Goal: Information Seeking & Learning: Learn about a topic

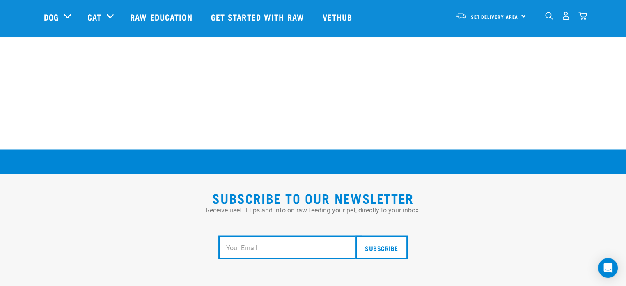
scroll to position [1518, 0]
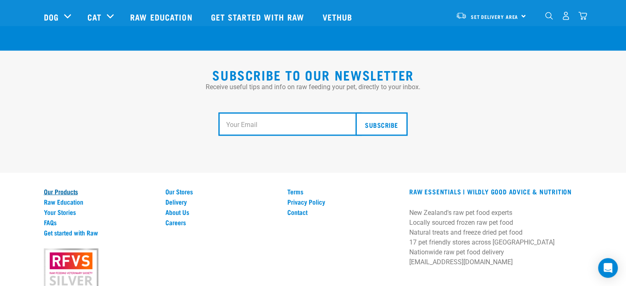
click at [56, 187] on link "Our Products" at bounding box center [100, 190] width 112 height 7
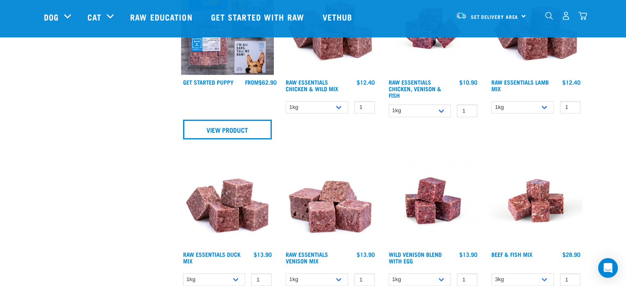
scroll to position [697, 0]
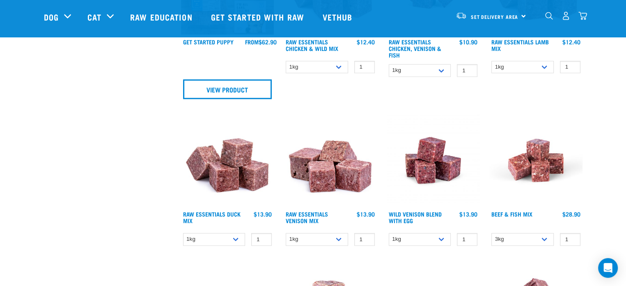
click at [222, 165] on img at bounding box center [227, 160] width 93 height 93
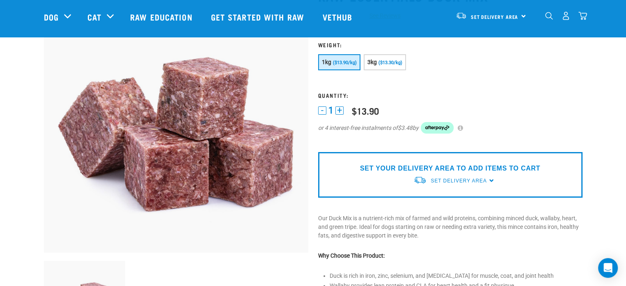
scroll to position [123, 0]
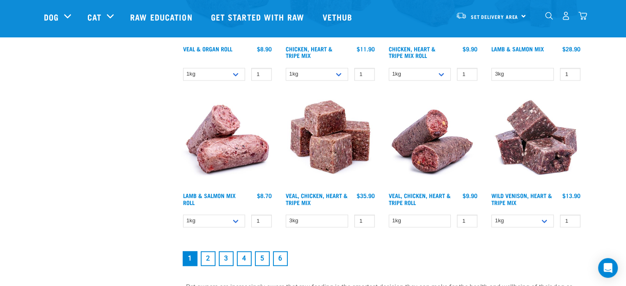
scroll to position [1160, 0]
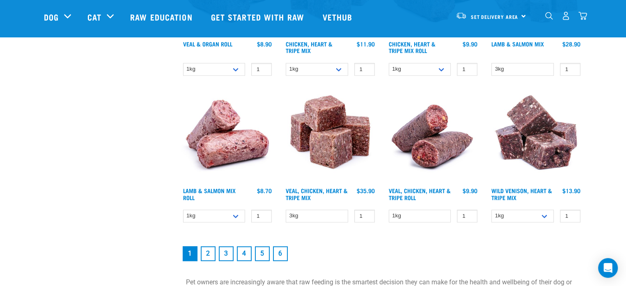
click at [205, 253] on link "2" at bounding box center [208, 253] width 15 height 15
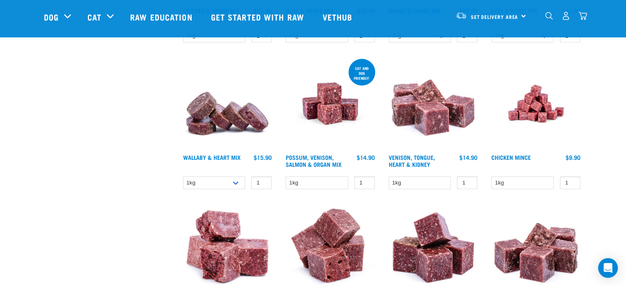
scroll to position [656, 0]
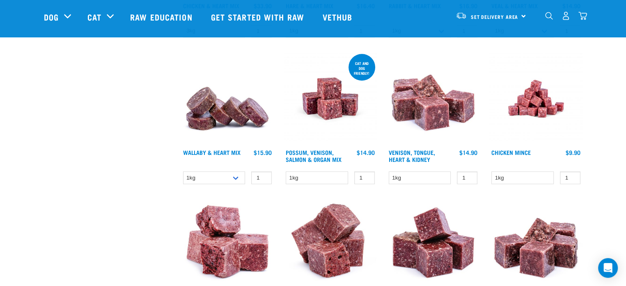
click at [539, 103] on img at bounding box center [535, 98] width 93 height 93
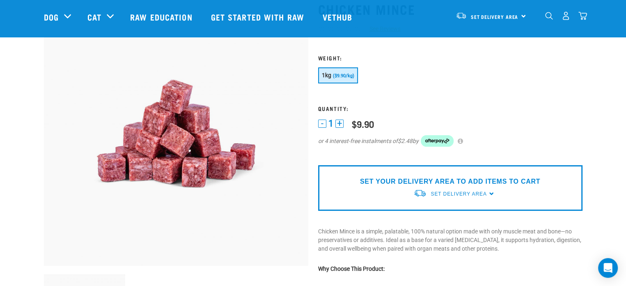
scroll to position [41, 0]
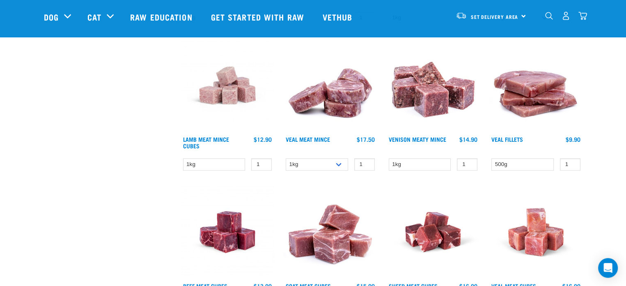
scroll to position [922, 0]
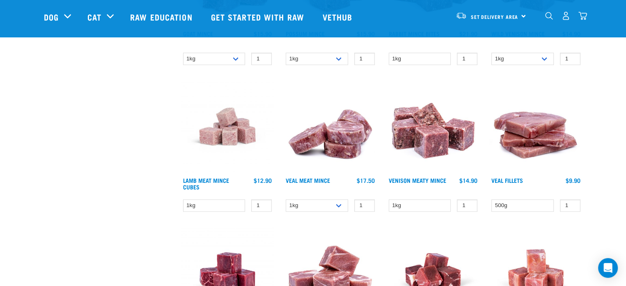
click at [231, 121] on img at bounding box center [227, 126] width 93 height 93
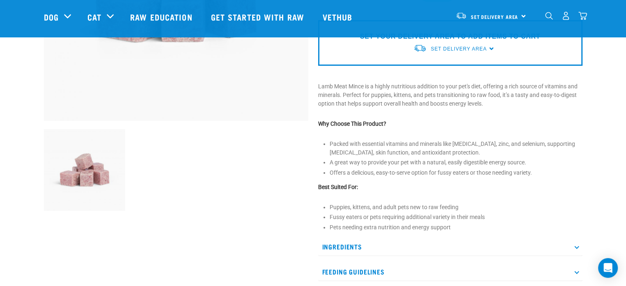
scroll to position [205, 0]
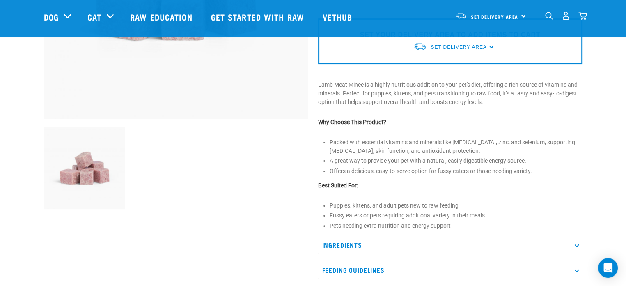
click at [345, 237] on p "Ingredients" at bounding box center [450, 244] width 264 height 18
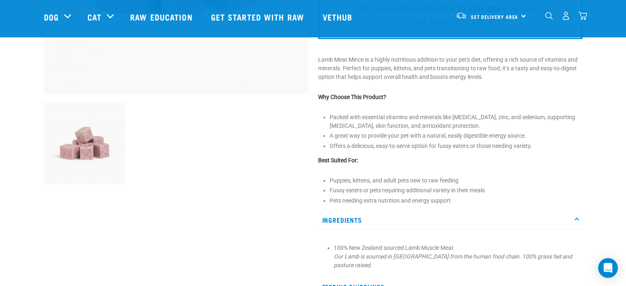
scroll to position [246, 0]
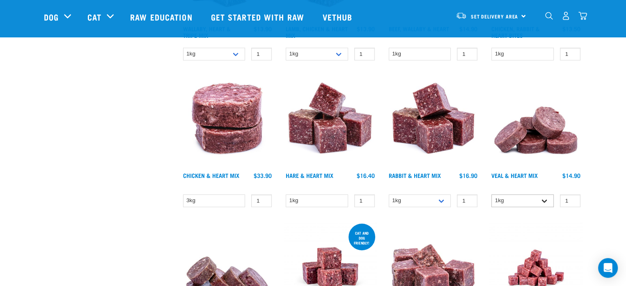
scroll to position [492, 0]
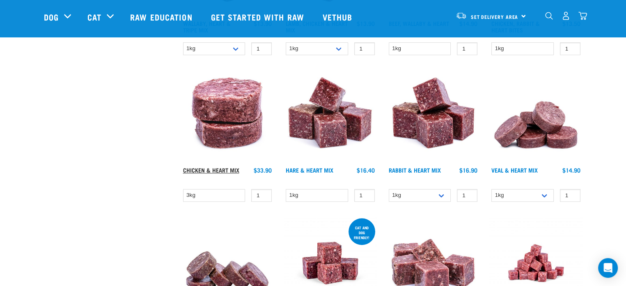
click at [220, 168] on link "Chicken & Heart Mix" at bounding box center [211, 169] width 56 height 3
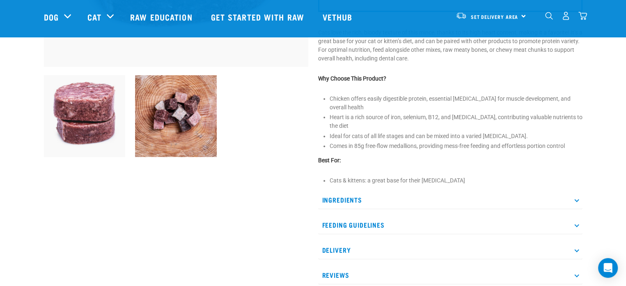
scroll to position [369, 0]
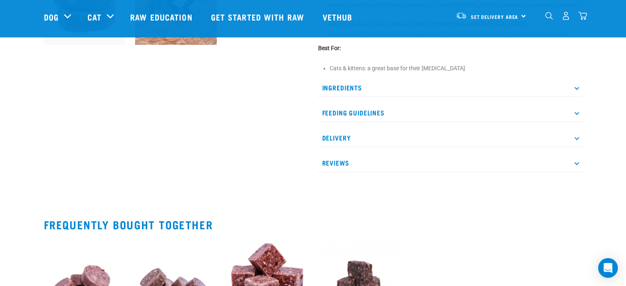
click at [354, 78] on p "Ingredients" at bounding box center [450, 87] width 264 height 18
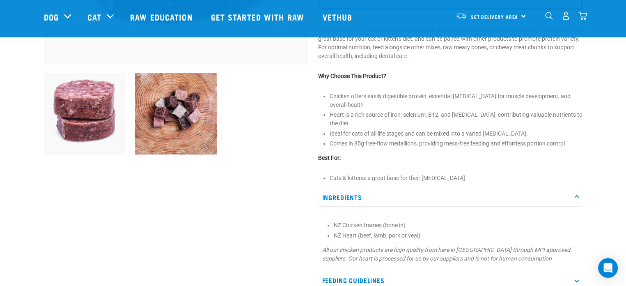
scroll to position [246, 0]
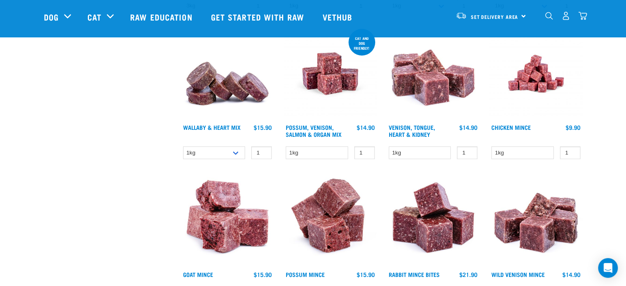
scroll to position [676, 0]
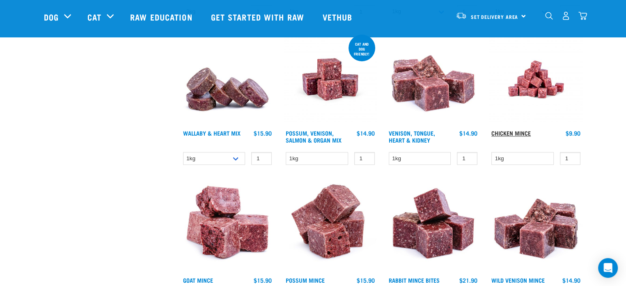
click at [519, 132] on link "Chicken Mince" at bounding box center [510, 132] width 39 height 3
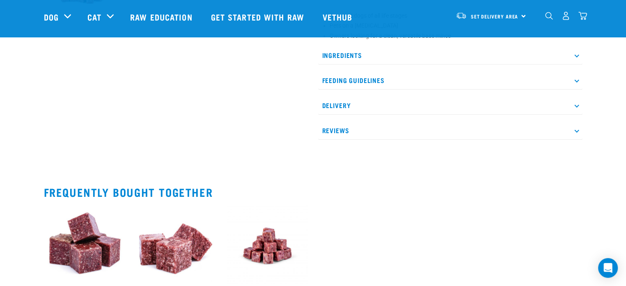
scroll to position [287, 0]
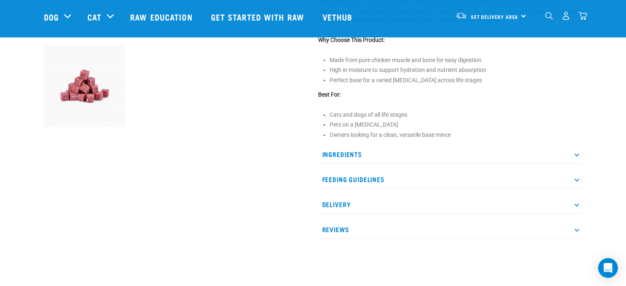
click at [343, 149] on p "Ingredients" at bounding box center [450, 154] width 264 height 18
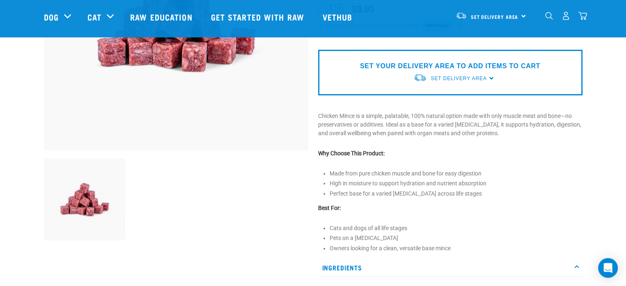
scroll to position [164, 0]
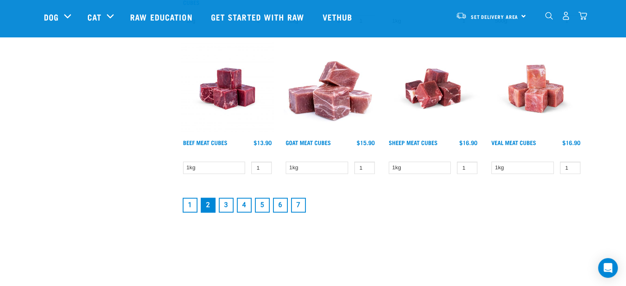
scroll to position [1187, 0]
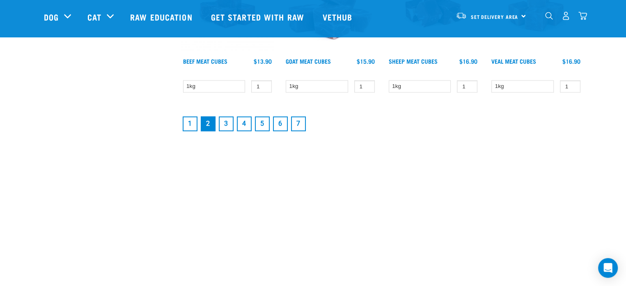
click at [226, 118] on link "3" at bounding box center [226, 123] width 15 height 15
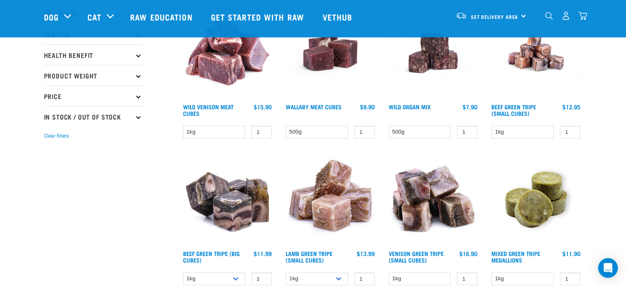
scroll to position [123, 0]
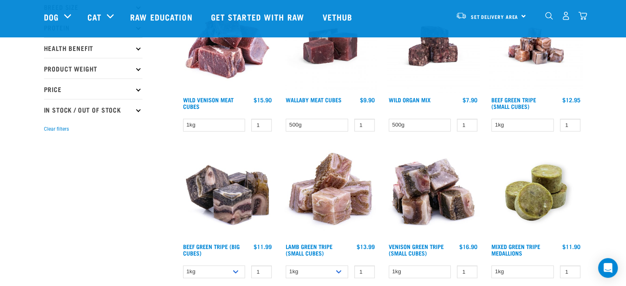
drag, startPoint x: 464, startPoint y: 133, endPoint x: 440, endPoint y: 162, distance: 38.8
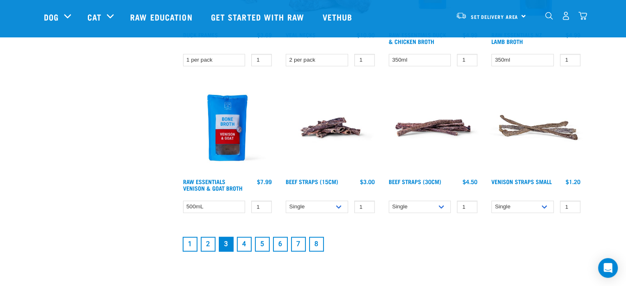
scroll to position [1067, 0]
click at [241, 240] on link "4" at bounding box center [244, 244] width 15 height 15
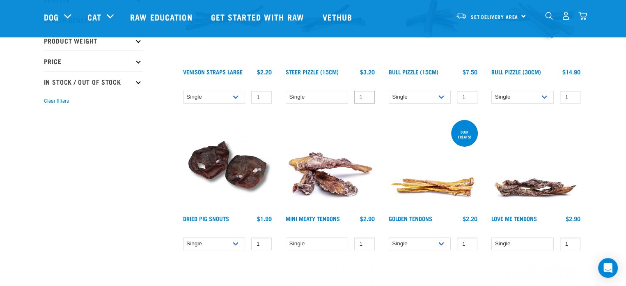
scroll to position [164, 0]
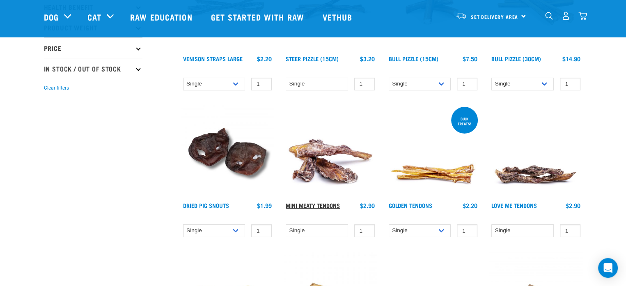
click at [310, 203] on link "Mini Meaty Tendons" at bounding box center [313, 204] width 54 height 3
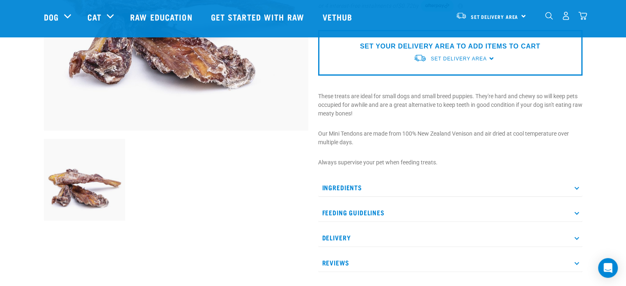
scroll to position [205, 0]
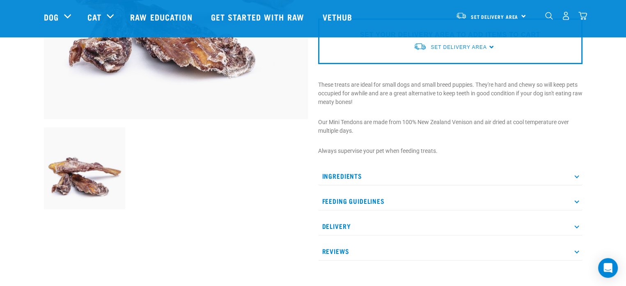
click at [354, 175] on p "Ingredients" at bounding box center [450, 176] width 264 height 18
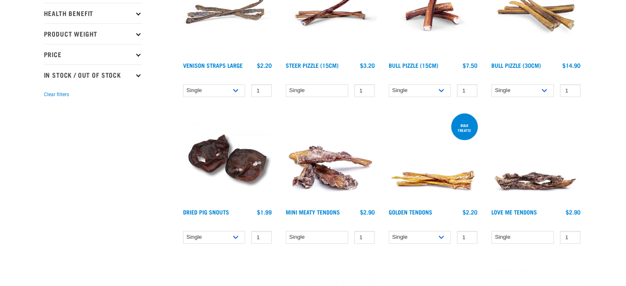
scroll to position [218, 0]
click at [516, 181] on img at bounding box center [535, 158] width 93 height 93
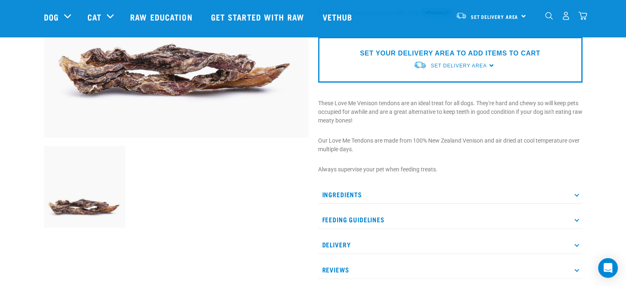
scroll to position [205, 0]
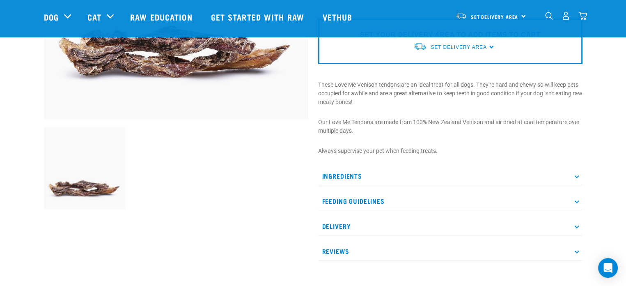
click at [353, 175] on p "Ingredients" at bounding box center [450, 176] width 264 height 18
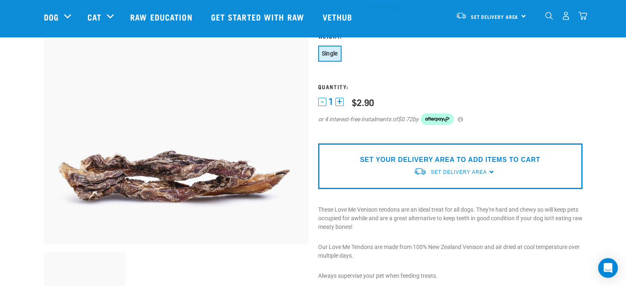
scroll to position [82, 0]
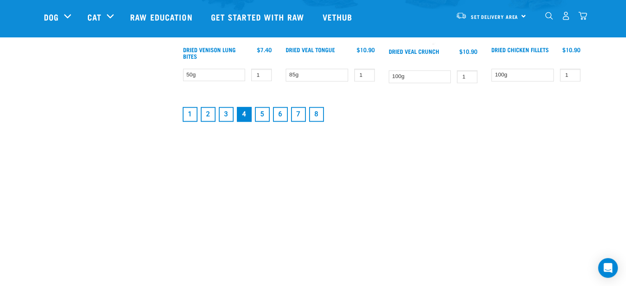
scroll to position [1202, 0]
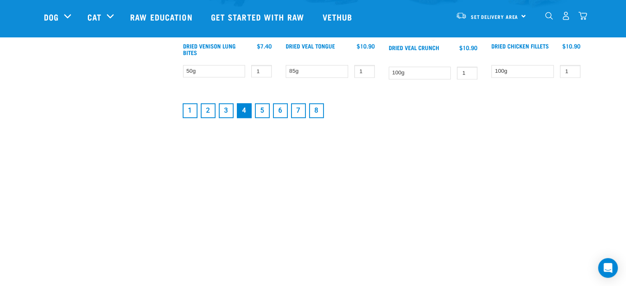
click at [260, 110] on link "5" at bounding box center [262, 110] width 15 height 15
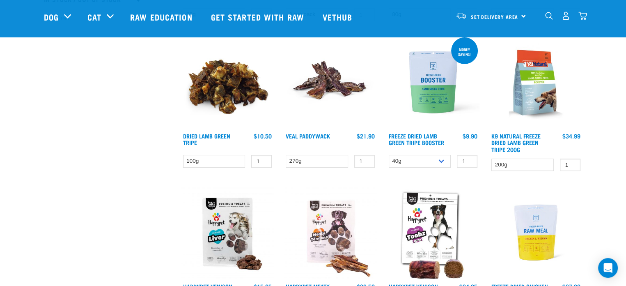
scroll to position [246, 0]
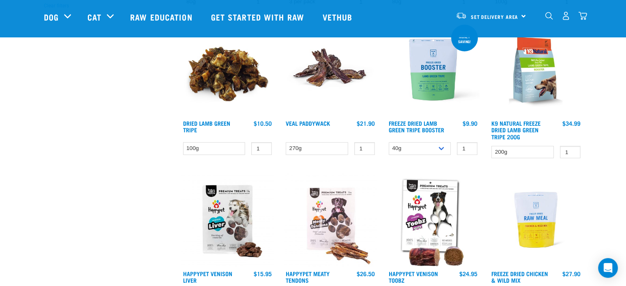
click at [313, 69] on img at bounding box center [329, 69] width 93 height 93
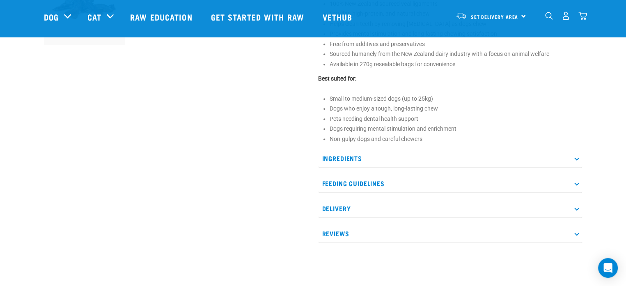
scroll to position [410, 0]
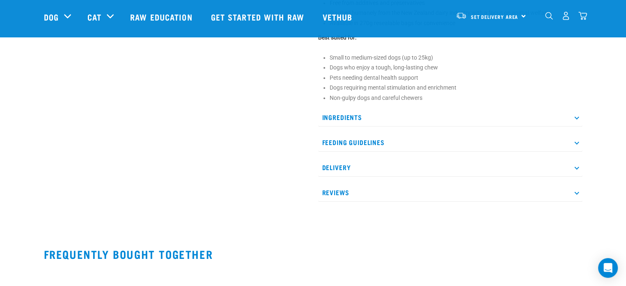
click at [338, 114] on p "Ingredients" at bounding box center [450, 117] width 264 height 18
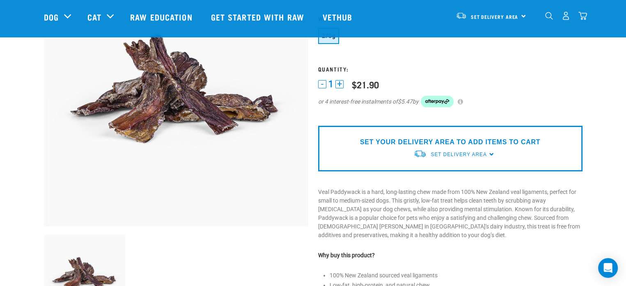
scroll to position [82, 0]
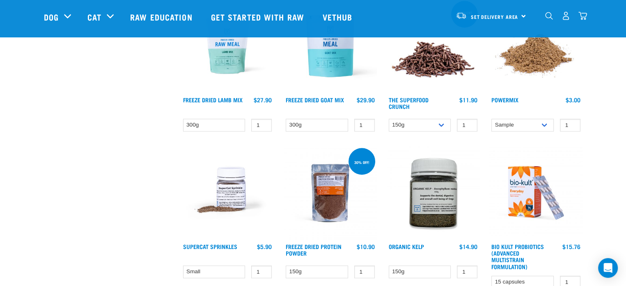
scroll to position [553, 0]
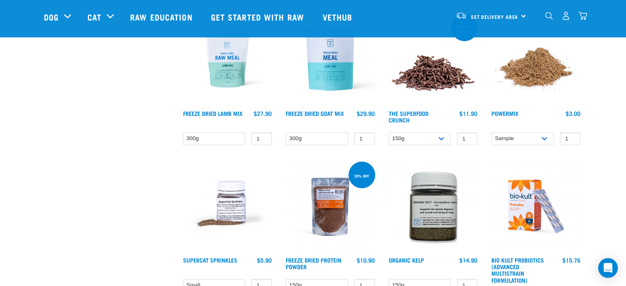
click at [441, 73] on img at bounding box center [432, 59] width 93 height 93
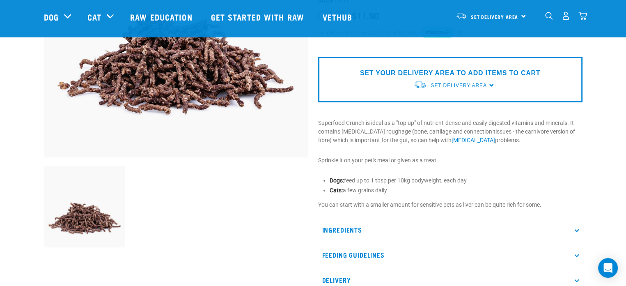
scroll to position [205, 0]
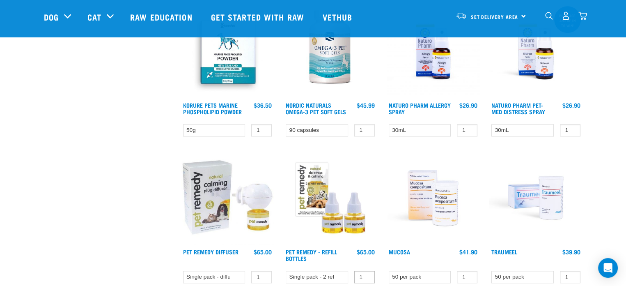
scroll to position [1064, 0]
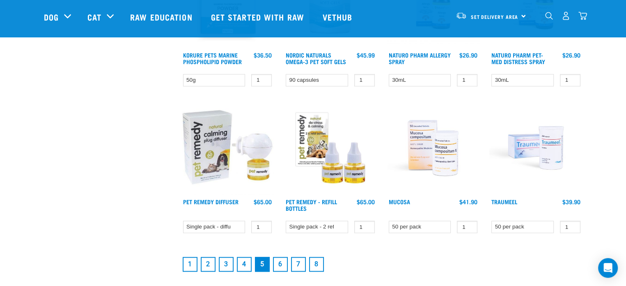
click at [281, 263] on link "6" at bounding box center [280, 263] width 15 height 15
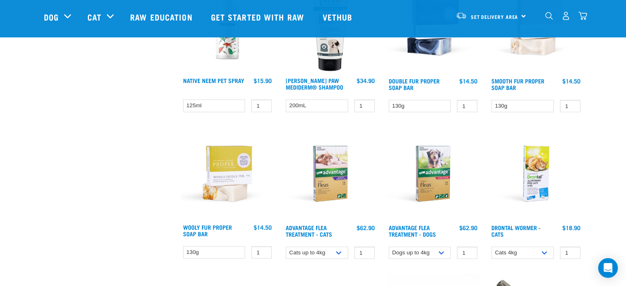
scroll to position [328, 0]
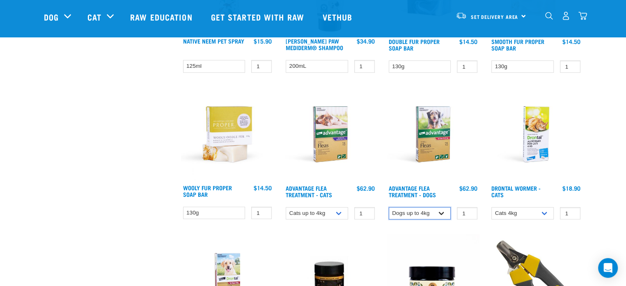
click at [440, 210] on select "Dogs up to 4kg Dogs 4-10kg Dogs 10-25kg" at bounding box center [419, 213] width 62 height 13
select select "336141"
click at [388, 207] on select "Dogs up to 4kg Dogs 4-10kg Dogs 10-25kg" at bounding box center [419, 213] width 62 height 13
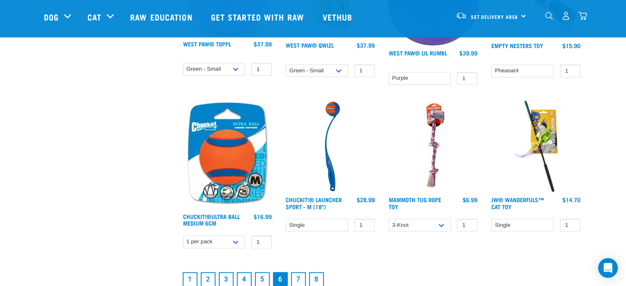
scroll to position [1149, 0]
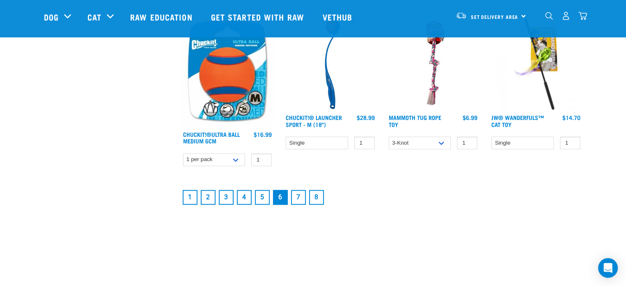
click at [295, 192] on link "7" at bounding box center [298, 197] width 15 height 15
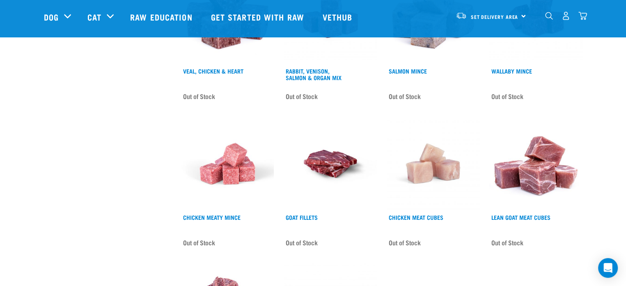
scroll to position [492, 0]
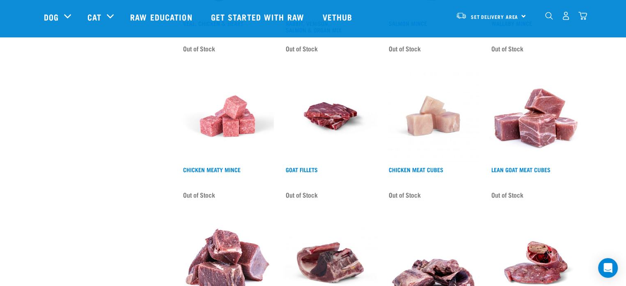
click at [232, 118] on img at bounding box center [227, 115] width 93 height 93
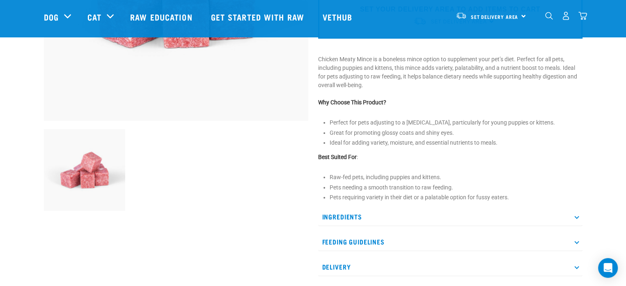
scroll to position [246, 0]
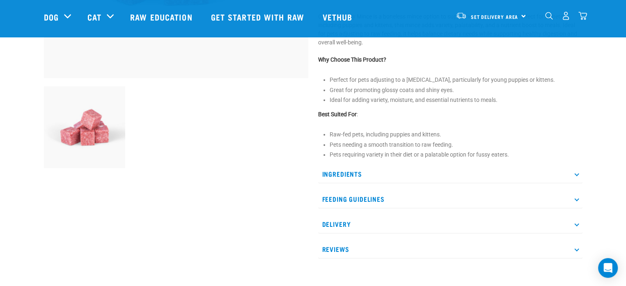
click at [344, 170] on p "Ingredients" at bounding box center [450, 174] width 264 height 18
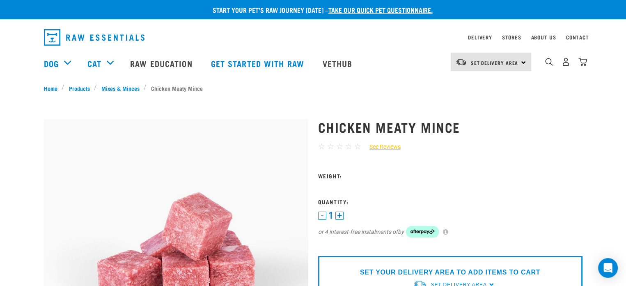
scroll to position [0, 0]
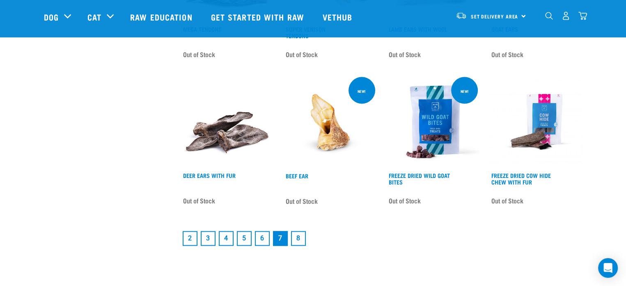
scroll to position [1086, 0]
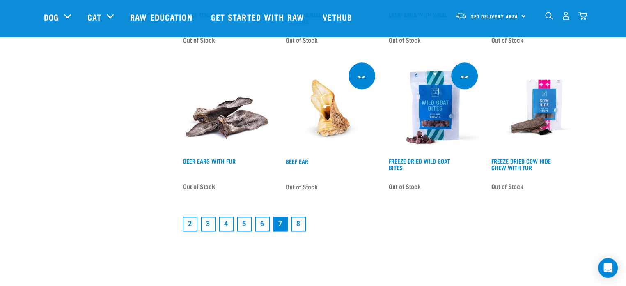
click at [297, 224] on link "8" at bounding box center [298, 223] width 15 height 15
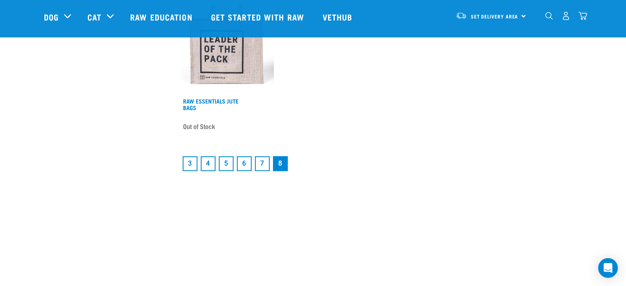
scroll to position [861, 0]
